Goal: Navigation & Orientation: Find specific page/section

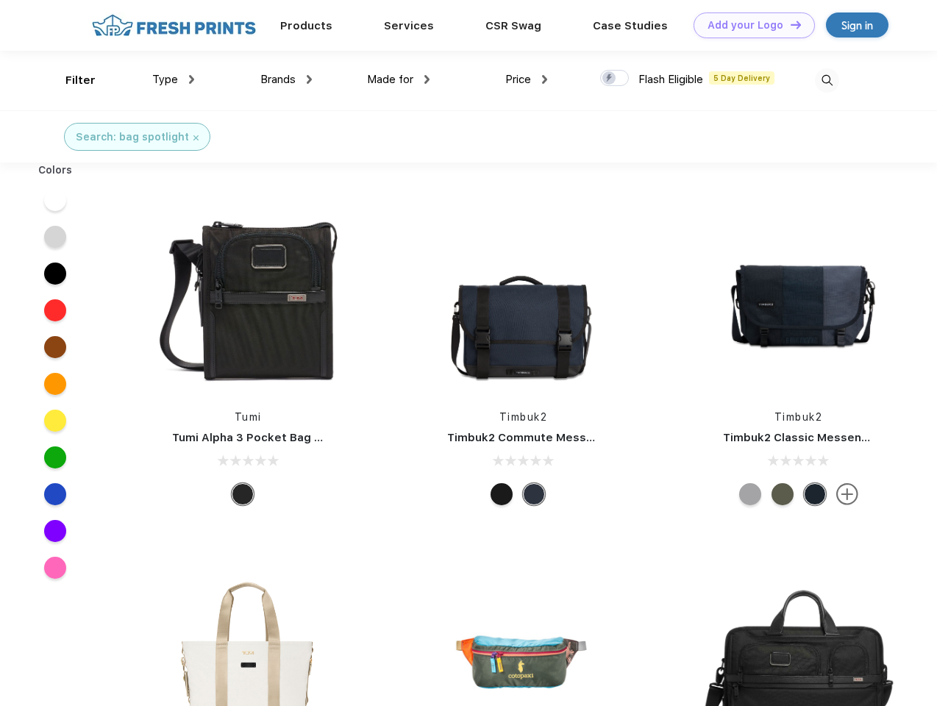
click at [748, 25] on link "Add your Logo Design Tool" at bounding box center [753, 25] width 121 height 26
click at [0, 0] on div "Design Tool" at bounding box center [0, 0] width 0 height 0
click at [789, 24] on link "Add your Logo Design Tool" at bounding box center [753, 25] width 121 height 26
click at [71, 80] on div "Filter" at bounding box center [80, 80] width 30 height 17
click at [173, 79] on span "Type" at bounding box center [165, 79] width 26 height 13
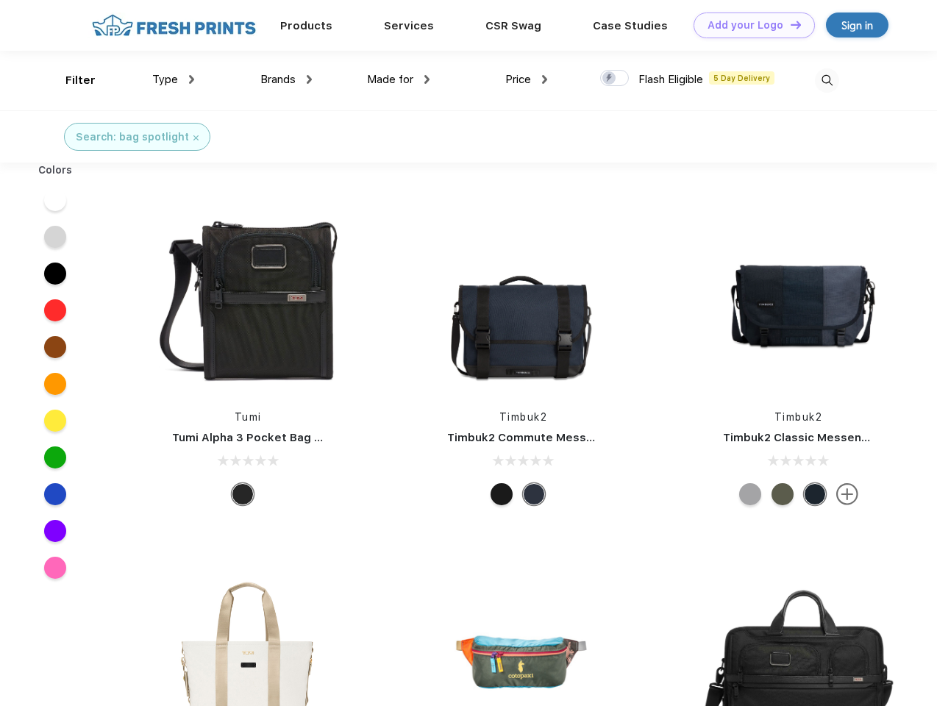
click at [286, 79] on span "Brands" at bounding box center [277, 79] width 35 height 13
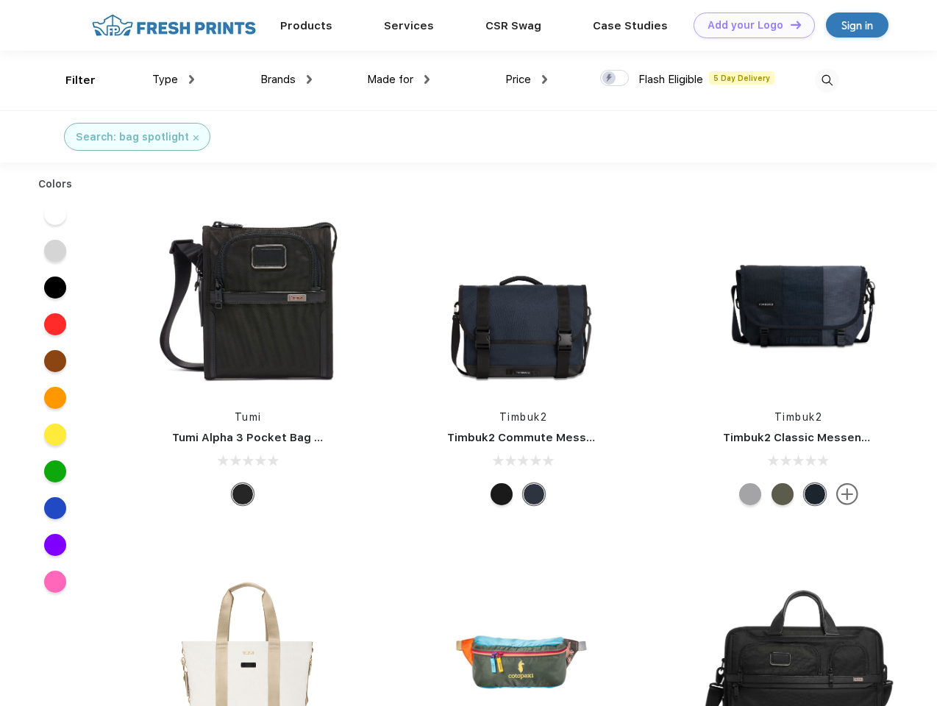
click at [398, 79] on span "Made for" at bounding box center [390, 79] width 46 height 13
click at [526, 79] on span "Price" at bounding box center [518, 79] width 26 height 13
click at [615, 79] on div at bounding box center [614, 78] width 29 height 16
click at [609, 79] on input "checkbox" at bounding box center [605, 74] width 10 height 10
click at [826, 80] on img at bounding box center [827, 80] width 24 height 24
